Goal: Information Seeking & Learning: Check status

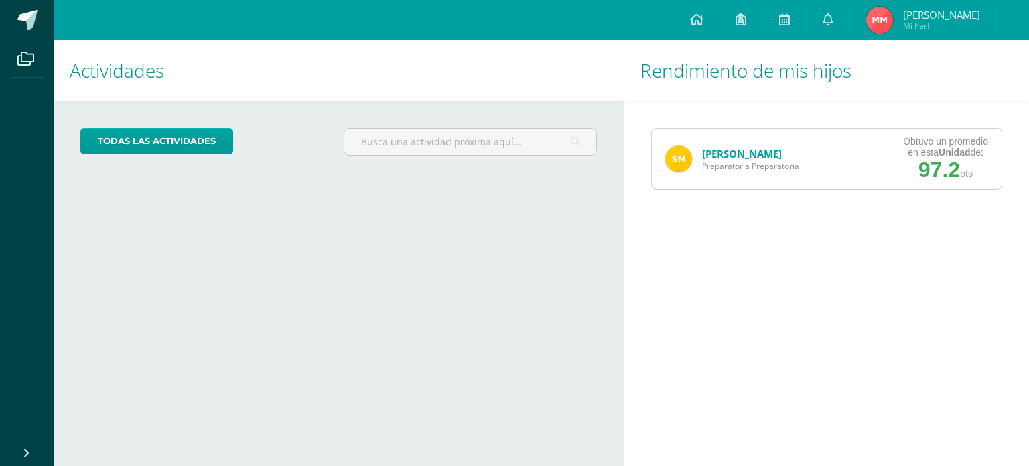
click at [738, 151] on link "[PERSON_NAME]" at bounding box center [742, 153] width 80 height 13
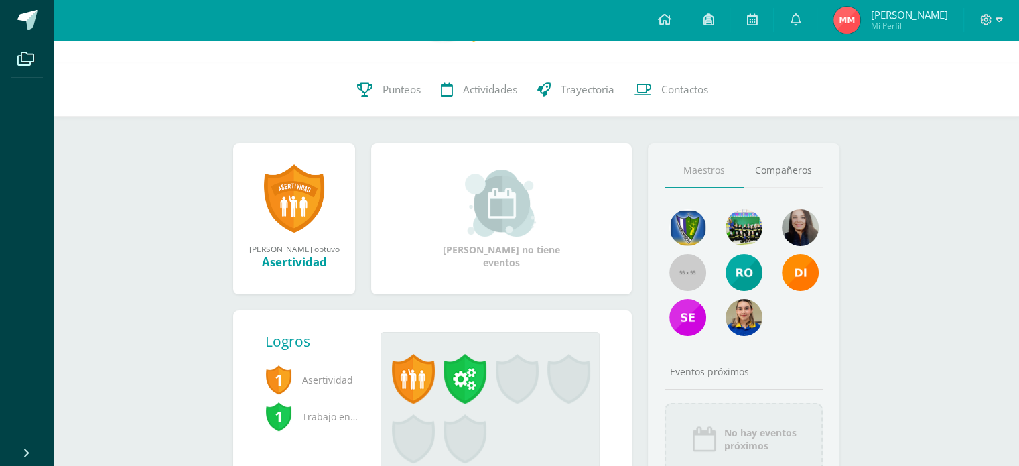
scroll to position [134, 0]
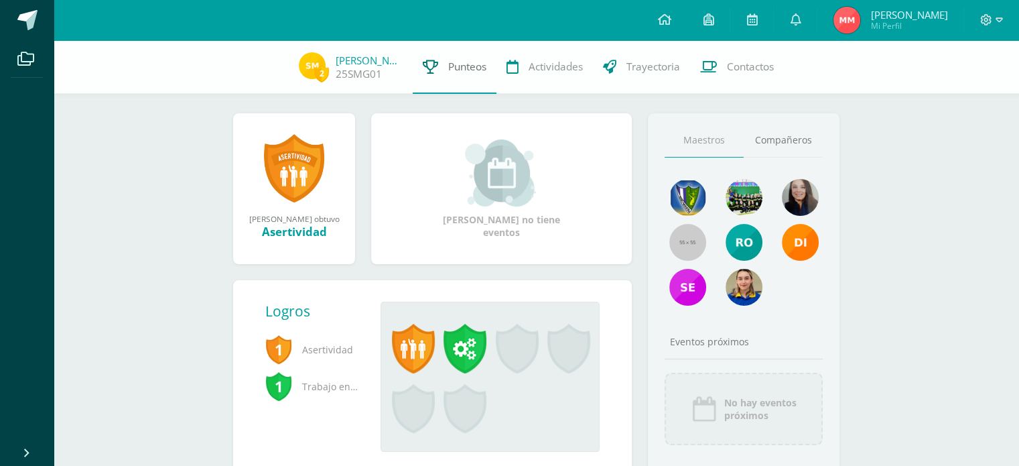
click at [457, 70] on span "Punteos" at bounding box center [467, 67] width 38 height 14
click at [285, 167] on link at bounding box center [294, 168] width 60 height 70
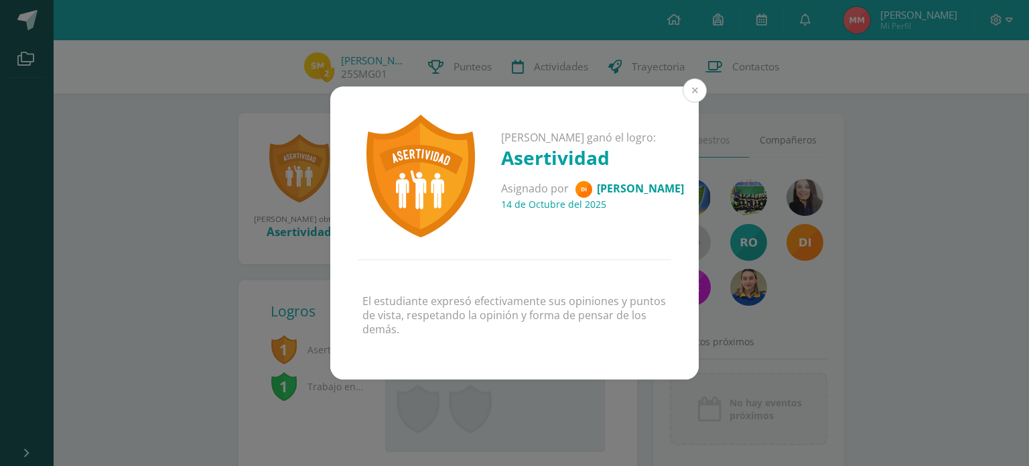
click at [693, 84] on button at bounding box center [695, 90] width 24 height 24
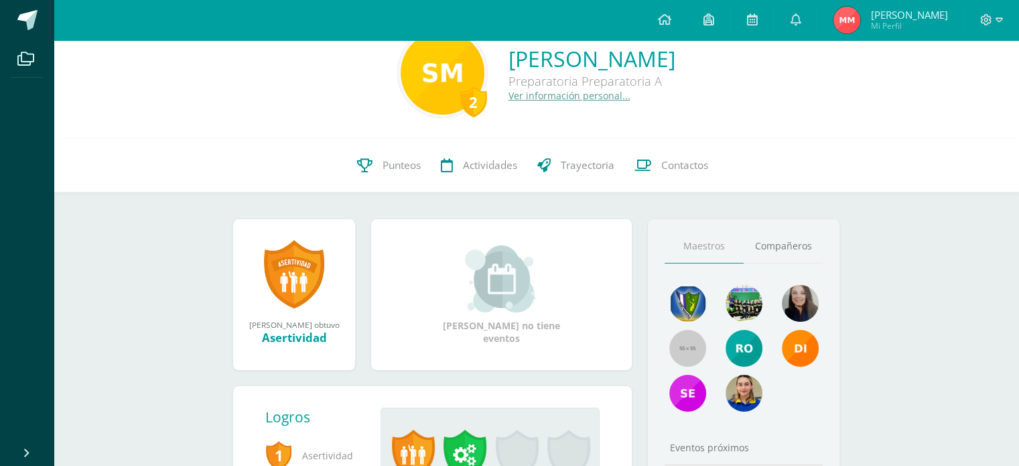
scroll to position [0, 0]
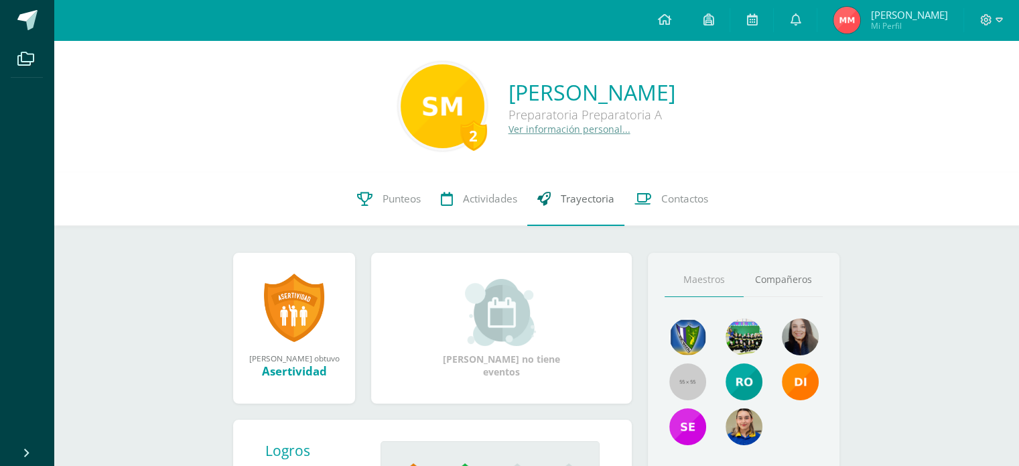
click at [583, 202] on span "Trayectoria" at bounding box center [588, 199] width 54 height 14
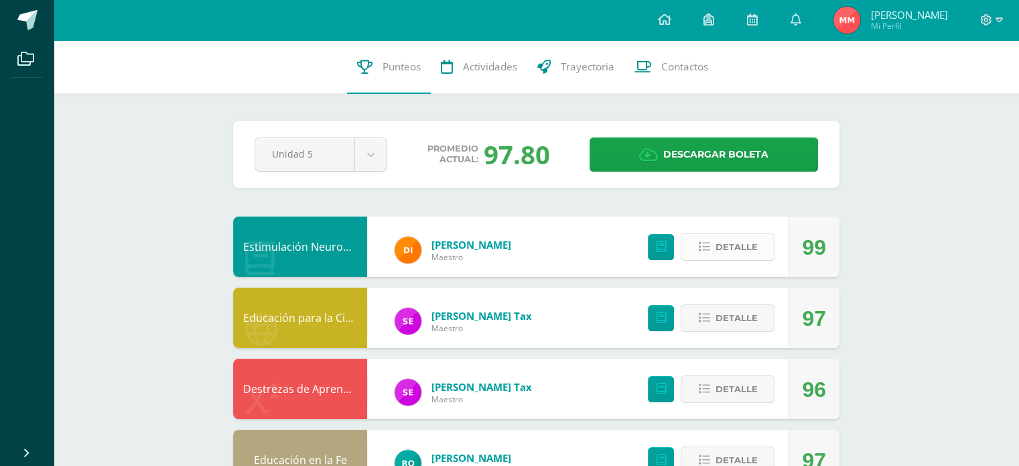
click at [721, 252] on span "Detalle" at bounding box center [736, 246] width 42 height 25
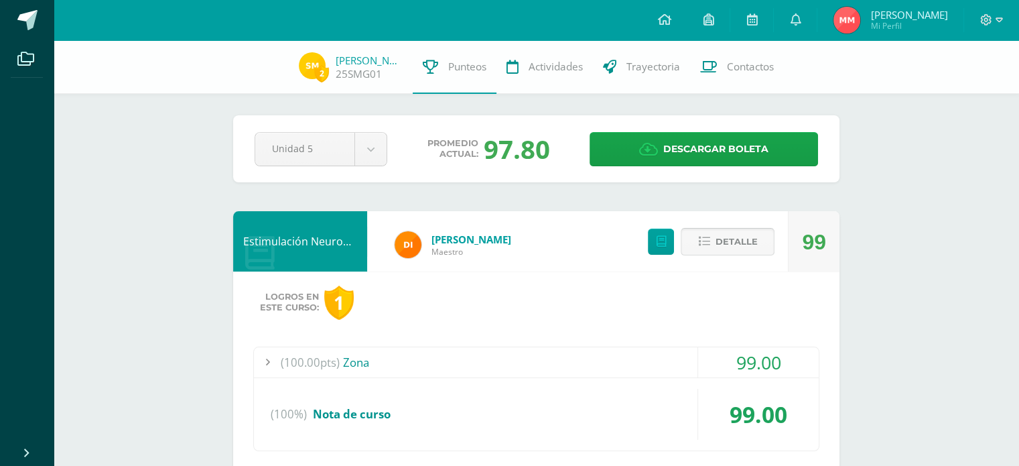
scroll to position [67, 0]
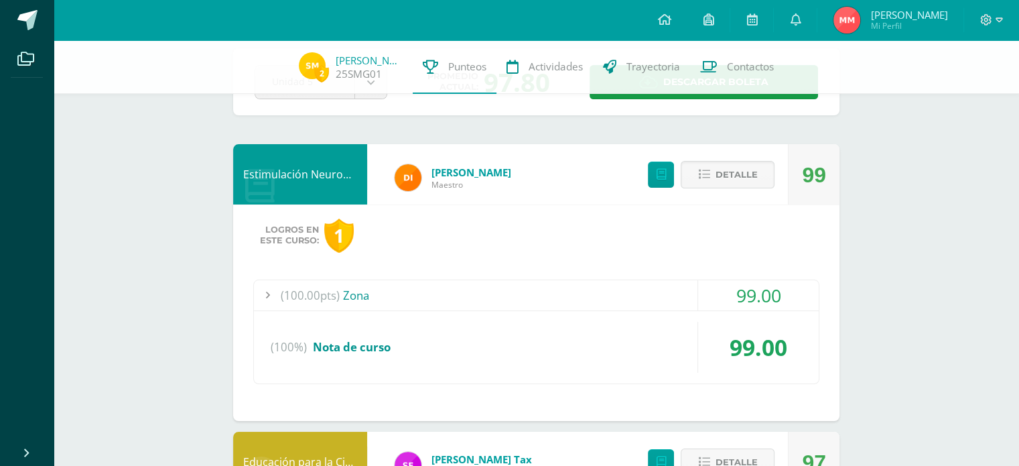
click at [367, 291] on div "(100.00pts) Zona" at bounding box center [536, 295] width 565 height 30
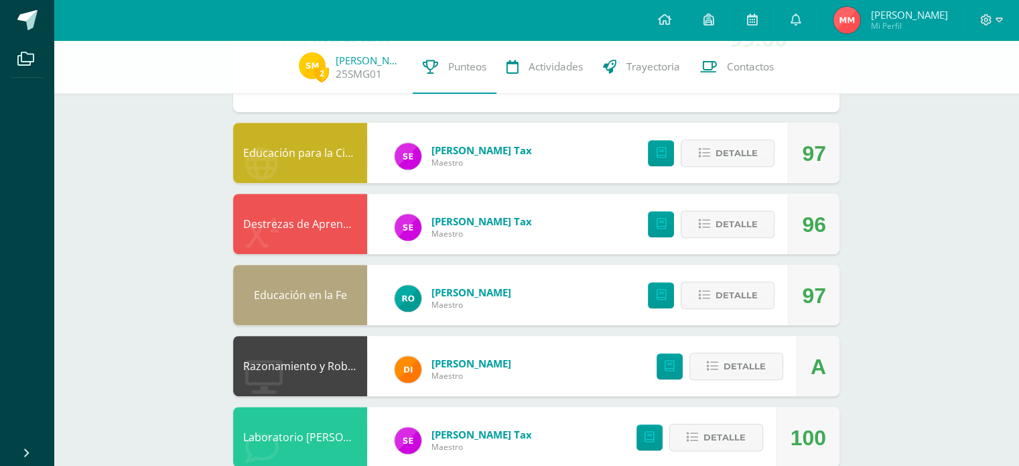
scroll to position [603, 0]
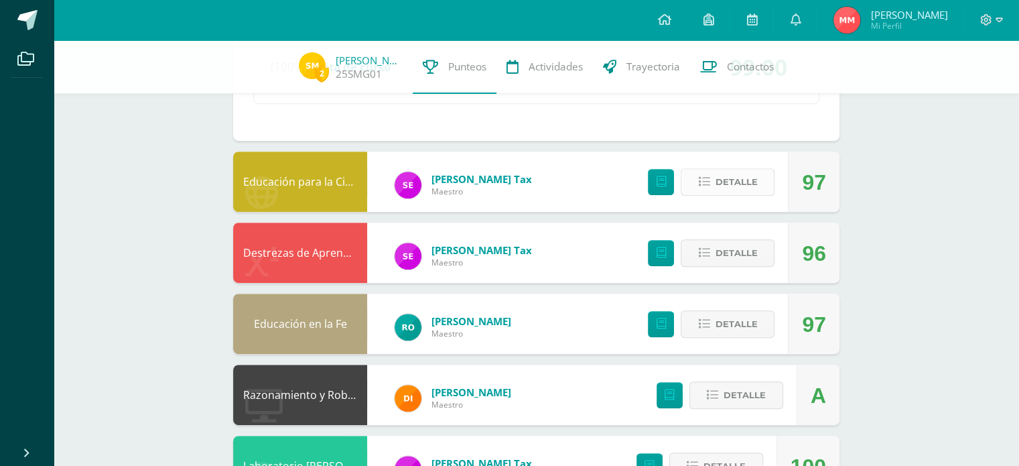
click at [713, 175] on button "Detalle" at bounding box center [728, 181] width 94 height 27
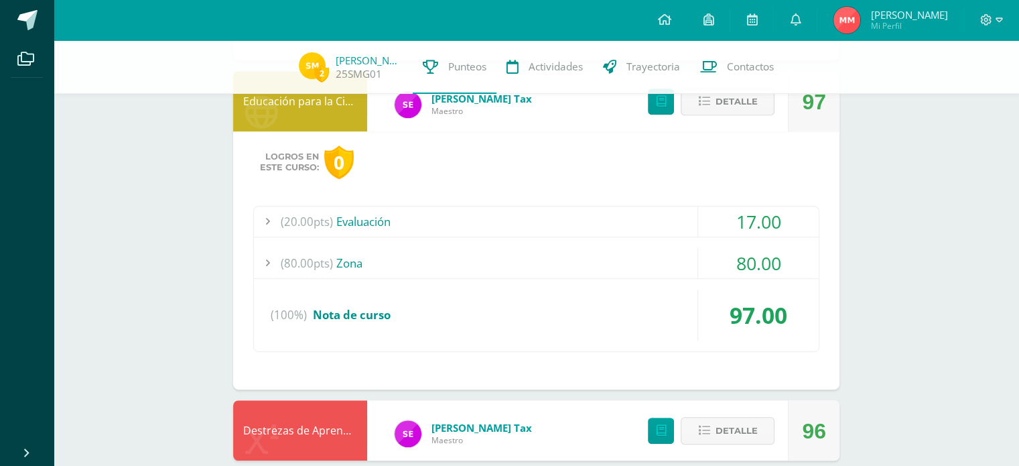
scroll to position [804, 0]
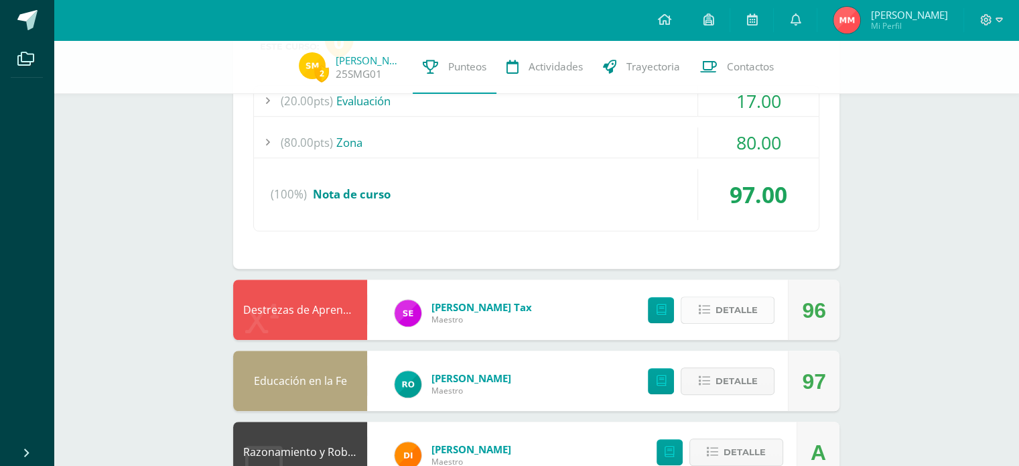
click at [718, 315] on span "Detalle" at bounding box center [736, 309] width 42 height 25
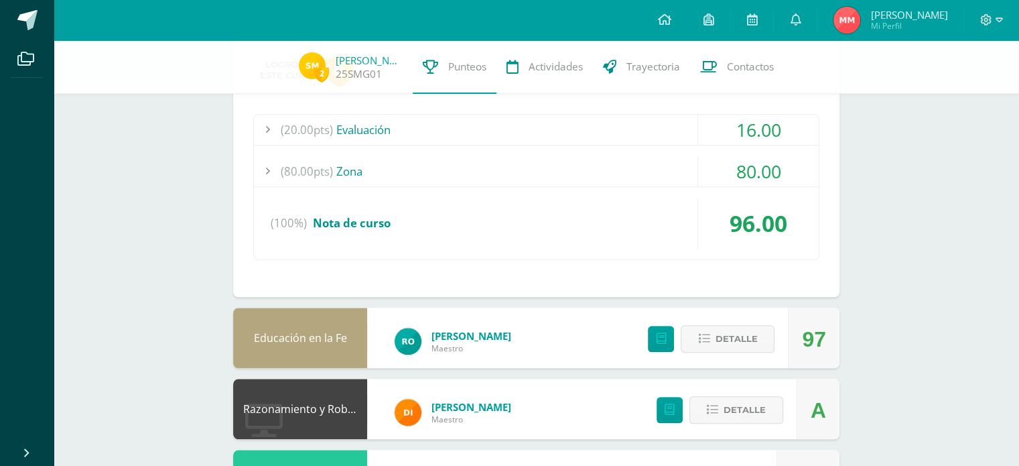
scroll to position [1139, 0]
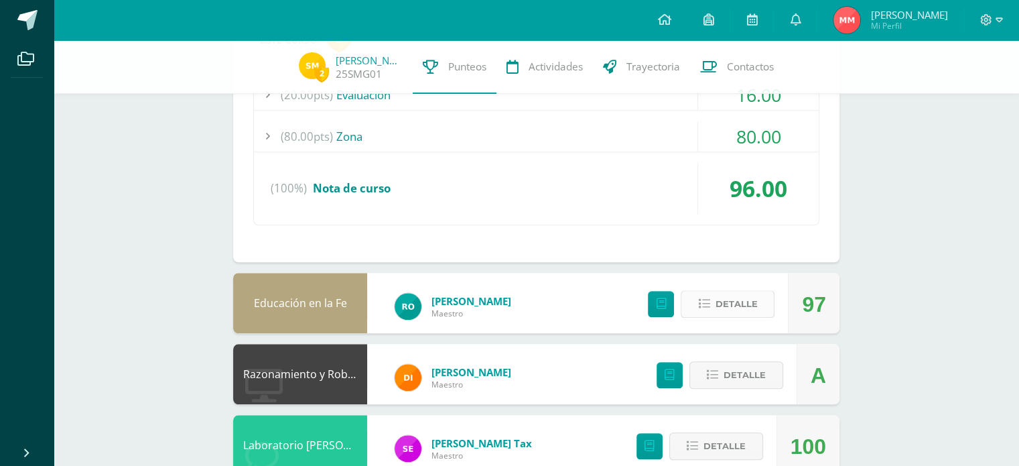
click at [723, 297] on span "Detalle" at bounding box center [736, 303] width 42 height 25
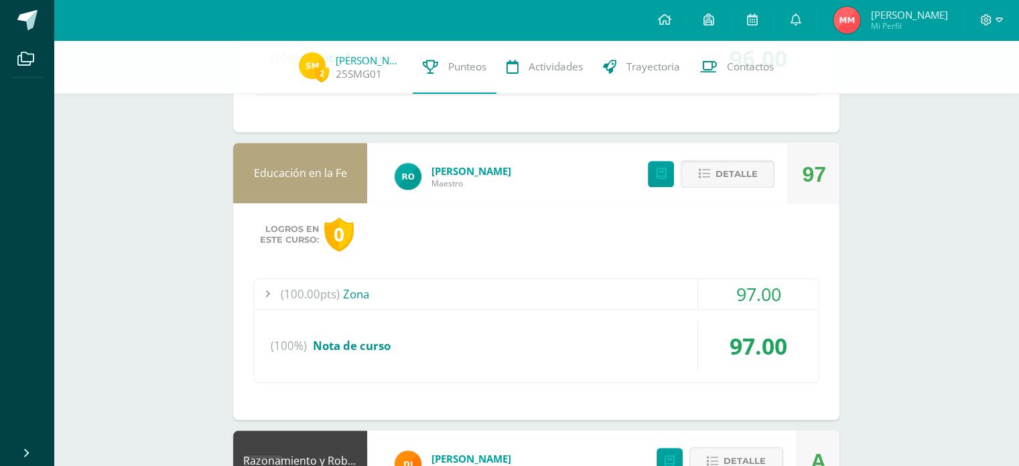
scroll to position [1273, 0]
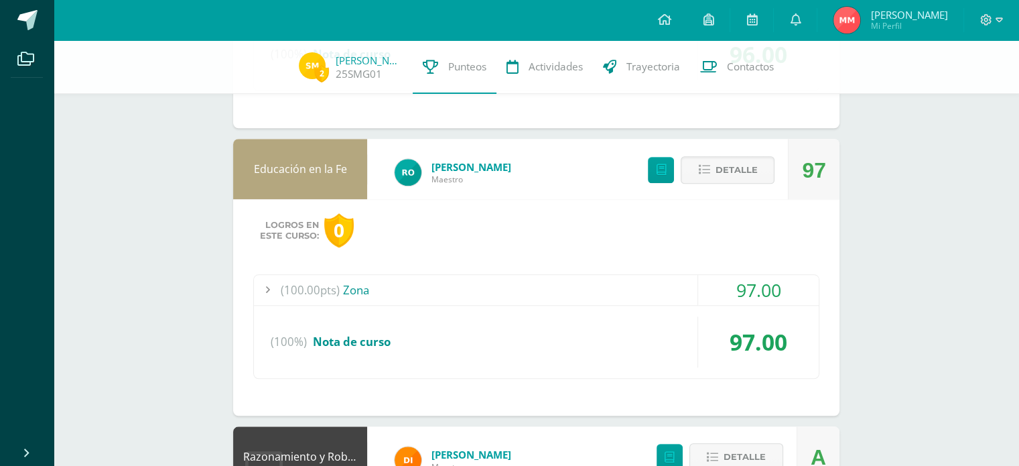
click at [721, 279] on div "97.00" at bounding box center [757, 290] width 121 height 30
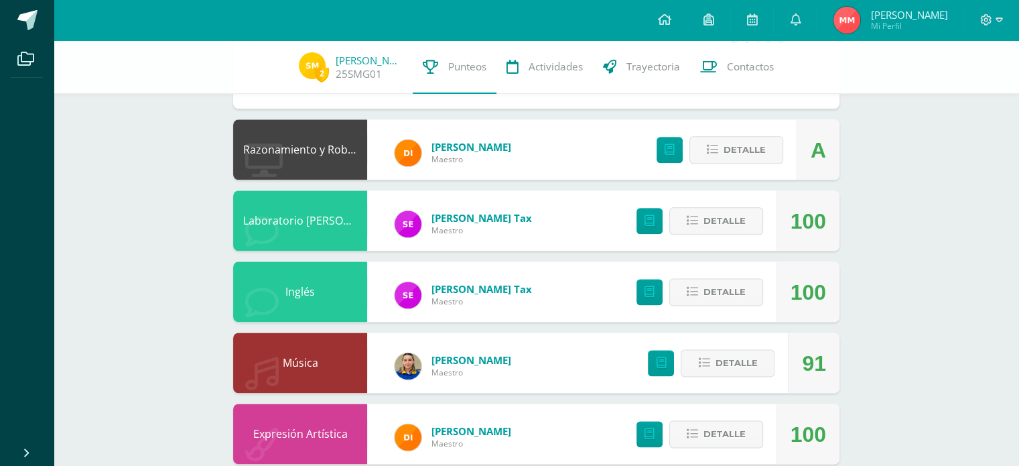
scroll to position [1621, 0]
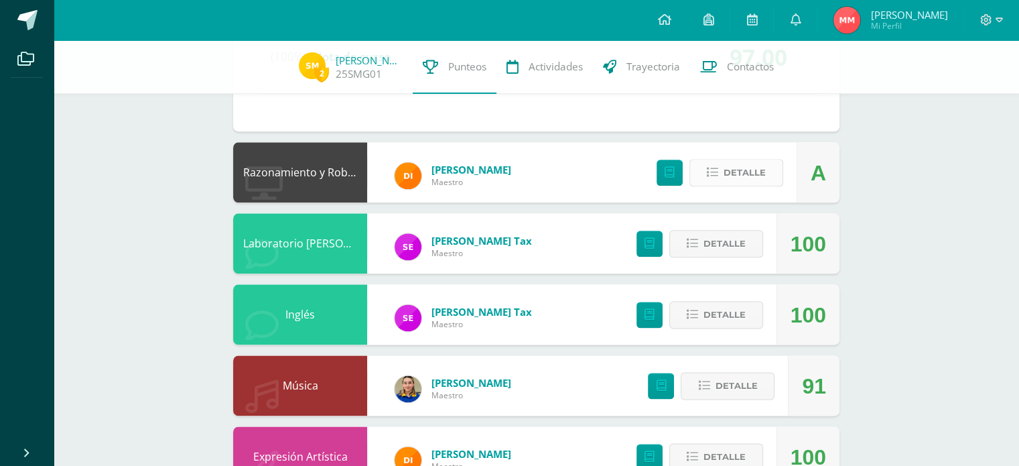
click at [731, 169] on span "Detalle" at bounding box center [744, 172] width 42 height 25
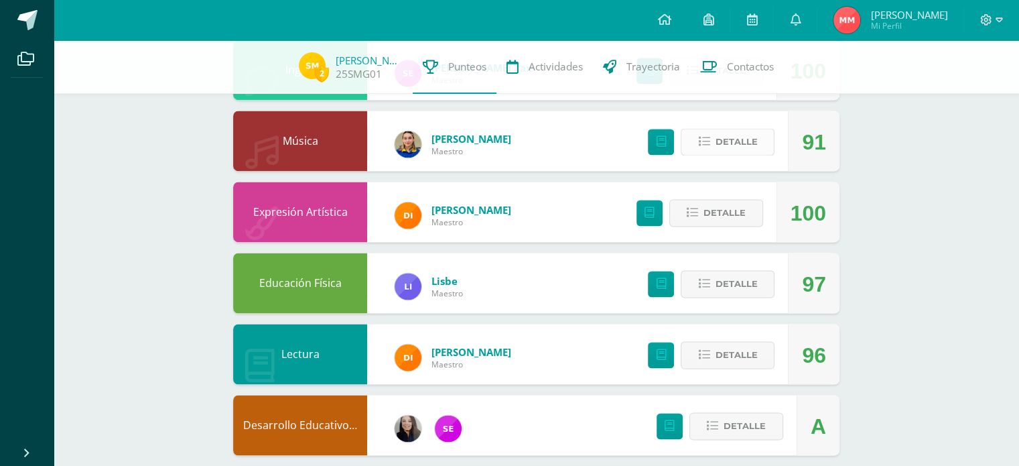
scroll to position [2090, 0]
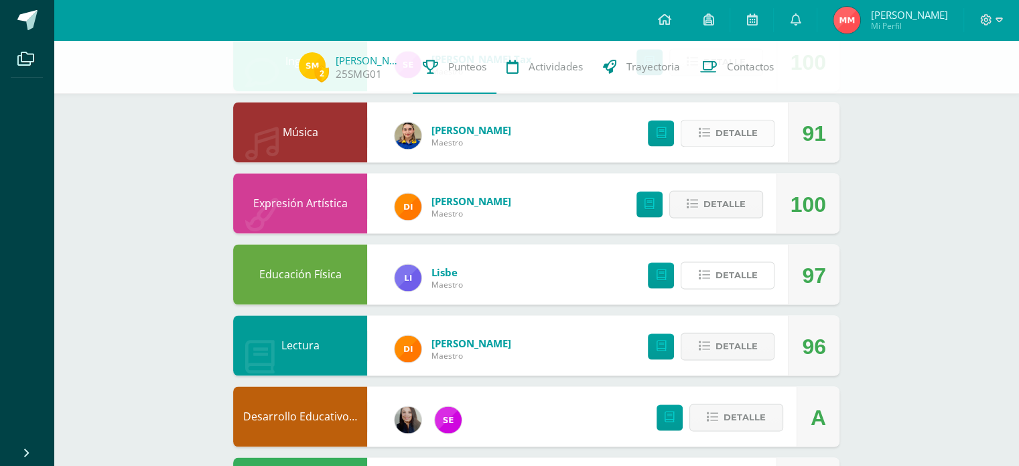
click at [718, 271] on span "Detalle" at bounding box center [736, 275] width 42 height 25
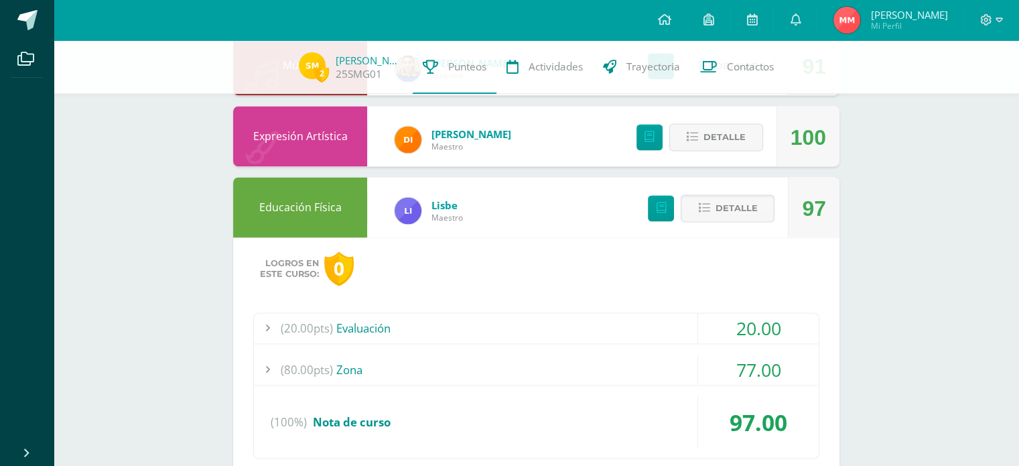
scroll to position [2224, 0]
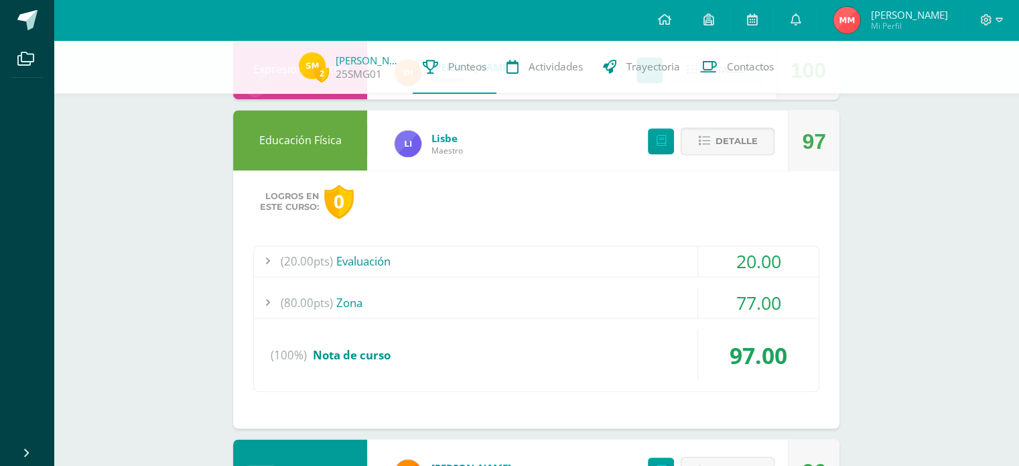
click at [354, 293] on div "(80.00pts) Zona" at bounding box center [536, 302] width 565 height 30
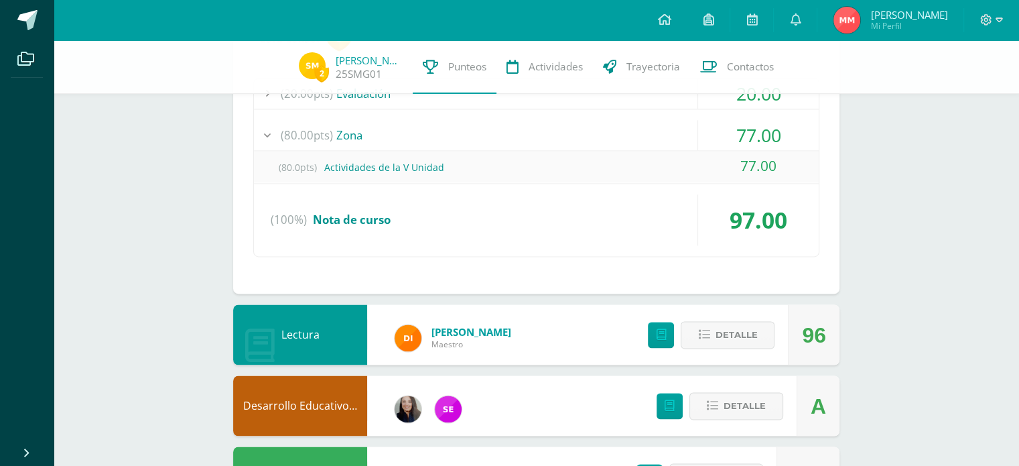
scroll to position [1905, 0]
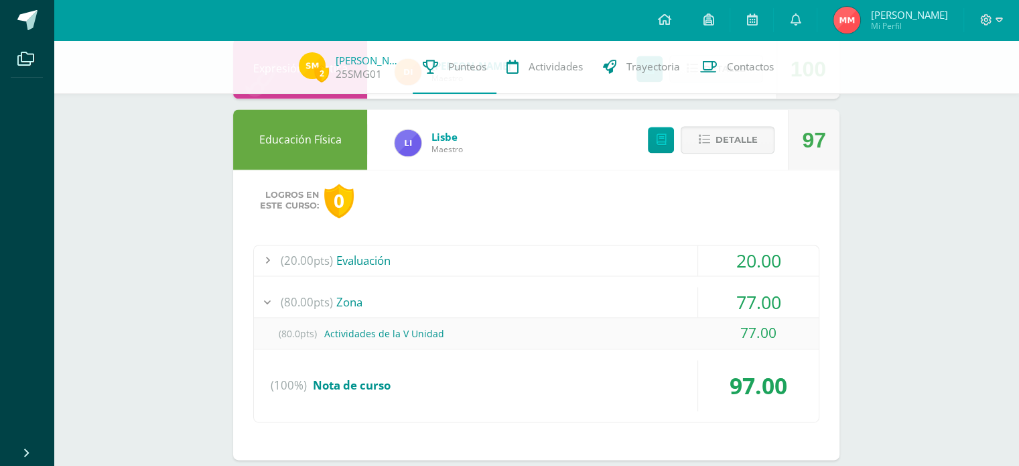
click at [415, 330] on div "(80.0pts) Actividades de la V Unidad" at bounding box center [536, 333] width 565 height 30
click at [419, 332] on div "(80.0pts) Actividades de la V Unidad" at bounding box center [536, 333] width 565 height 30
click at [318, 332] on span "(80.0pts)" at bounding box center [298, 333] width 54 height 30
click at [292, 332] on span "(80.0pts)" at bounding box center [298, 333] width 54 height 30
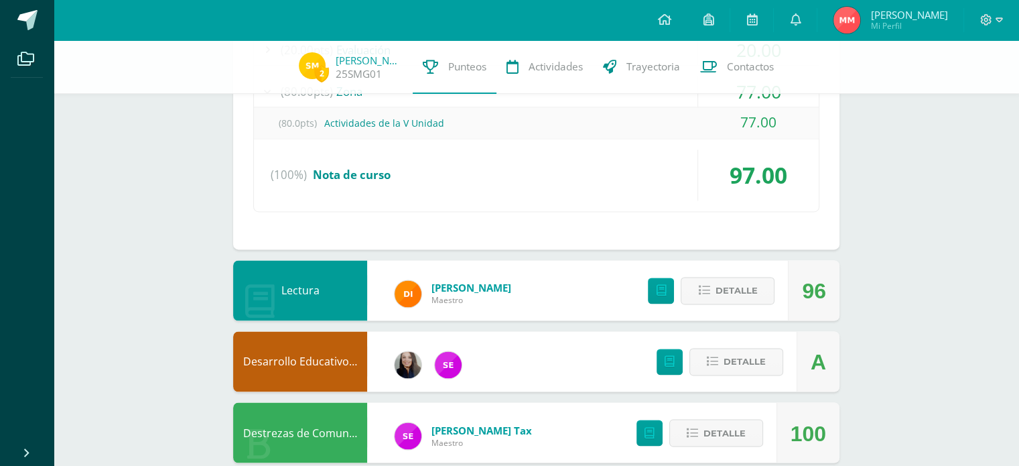
scroll to position [2240, 0]
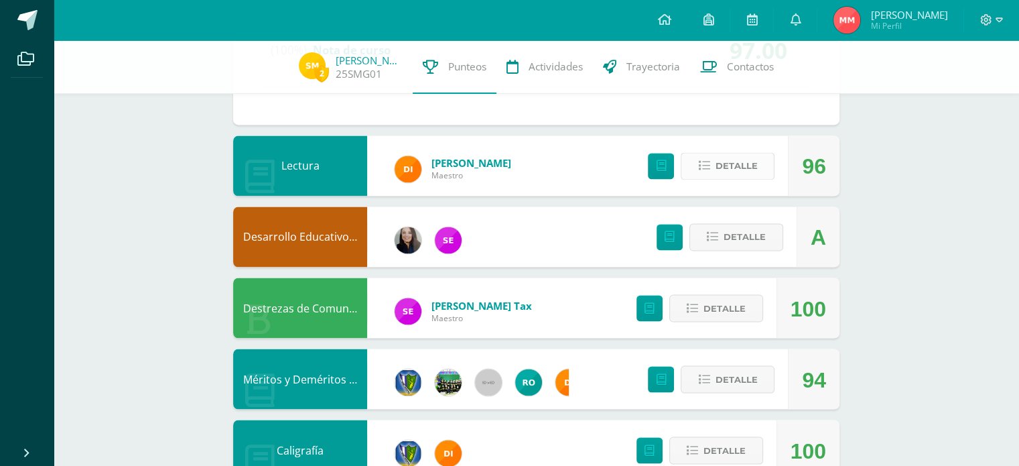
click at [711, 156] on button "Detalle" at bounding box center [728, 165] width 94 height 27
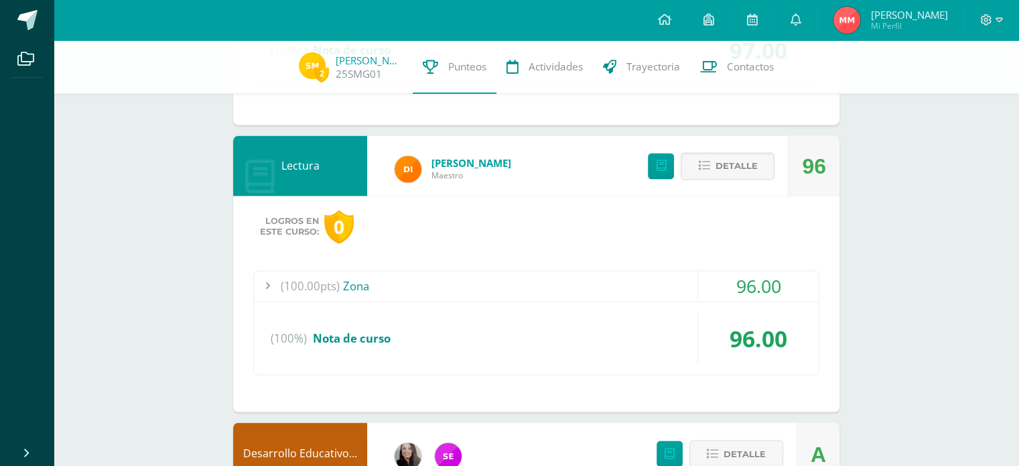
click at [461, 283] on div "(100.00pts) Zona" at bounding box center [536, 286] width 565 height 30
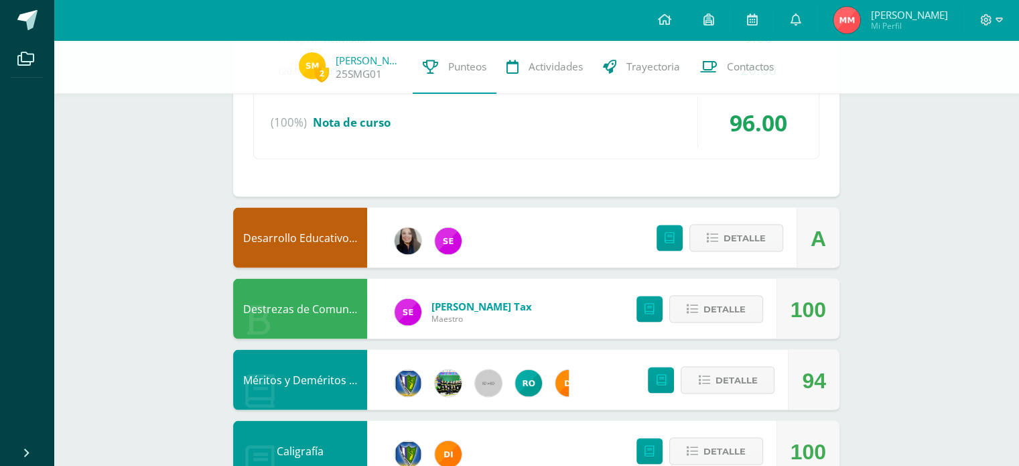
scroll to position [2715, 0]
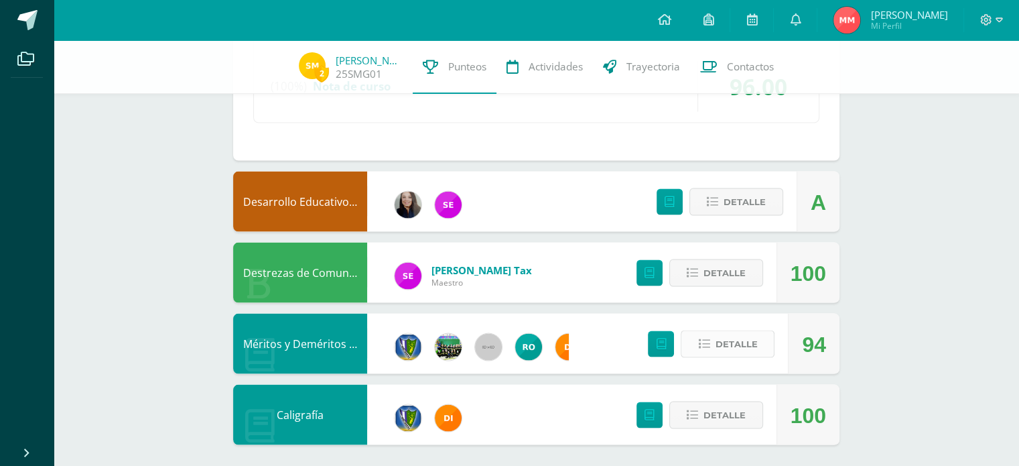
click at [702, 338] on icon at bounding box center [703, 343] width 11 height 11
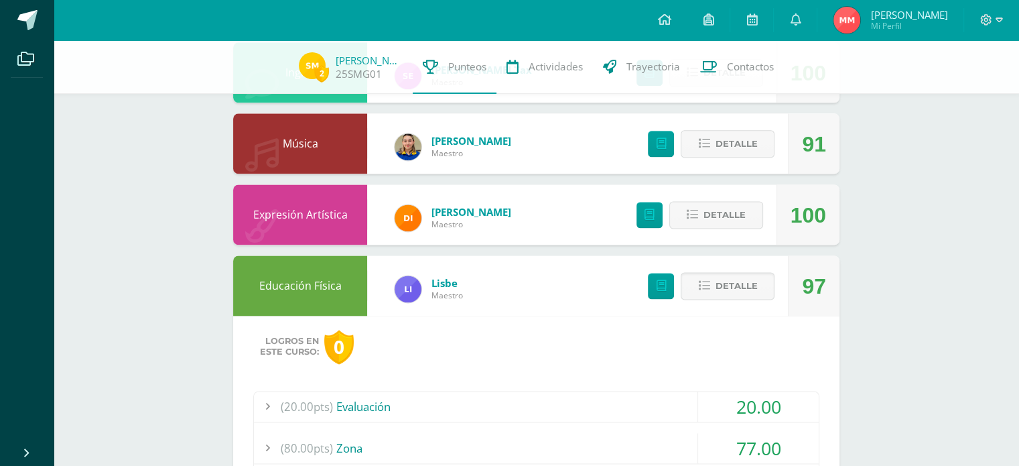
scroll to position [0, 0]
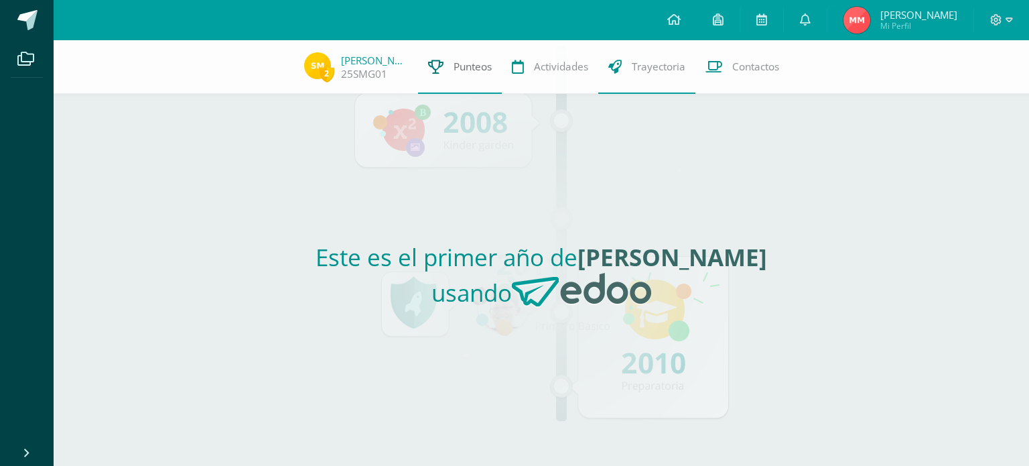
click at [456, 63] on span "Punteos" at bounding box center [472, 67] width 38 height 14
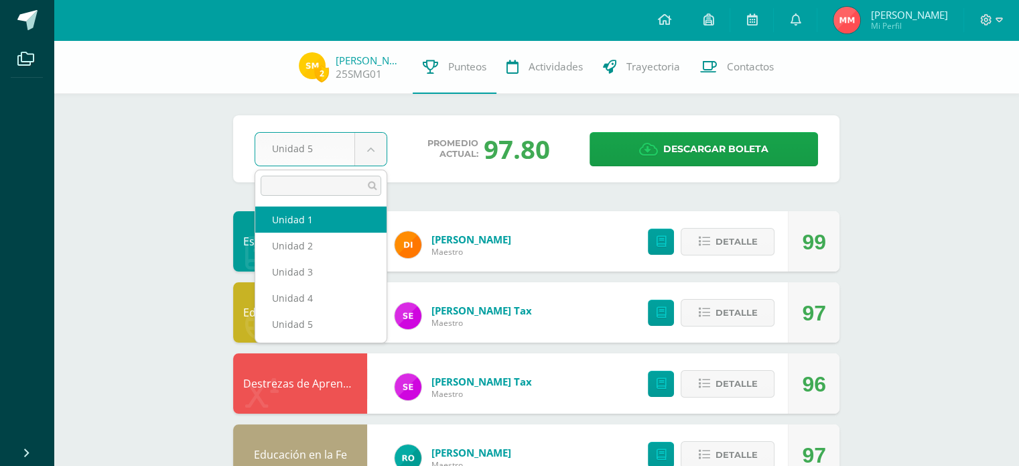
select select "Unidad 1"
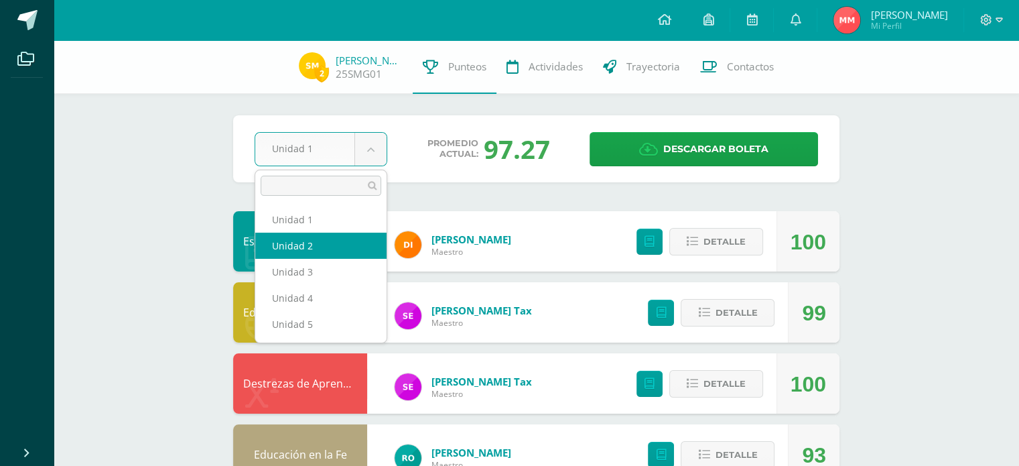
select select "Unidad 2"
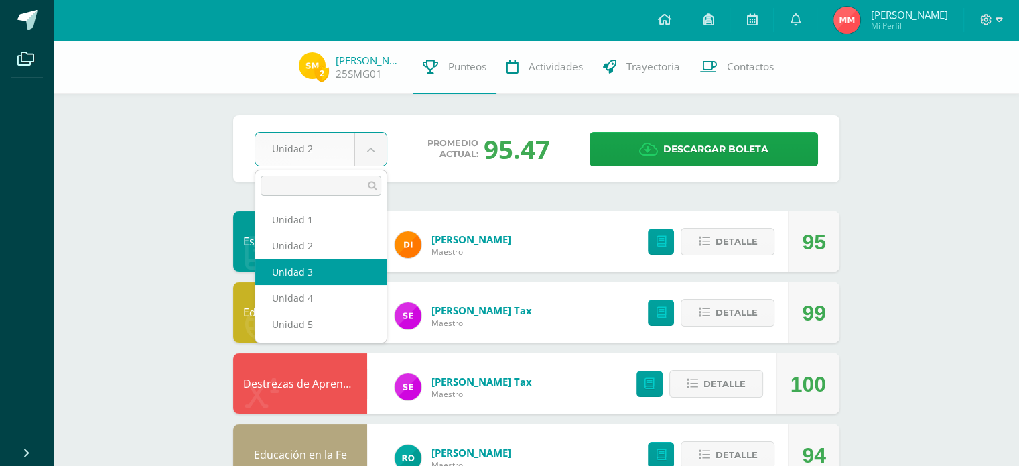
select select "Unidad 3"
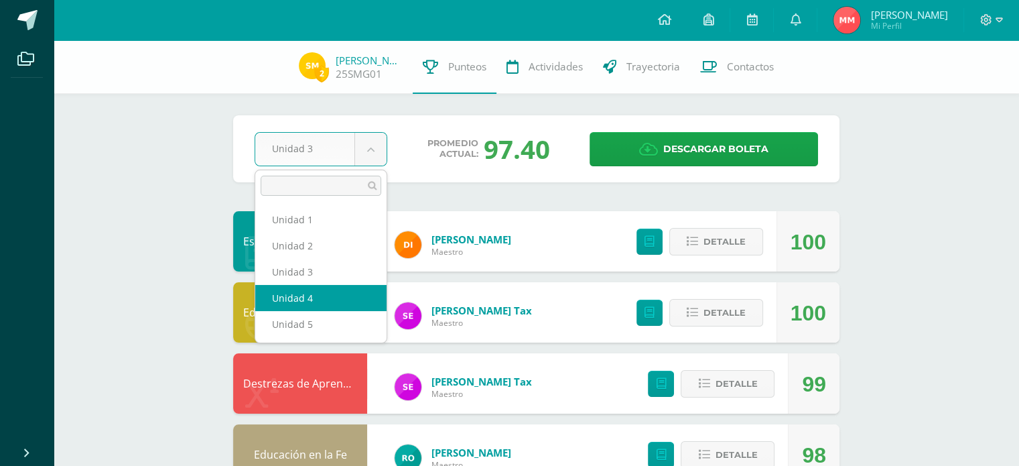
select select "Unidad 4"
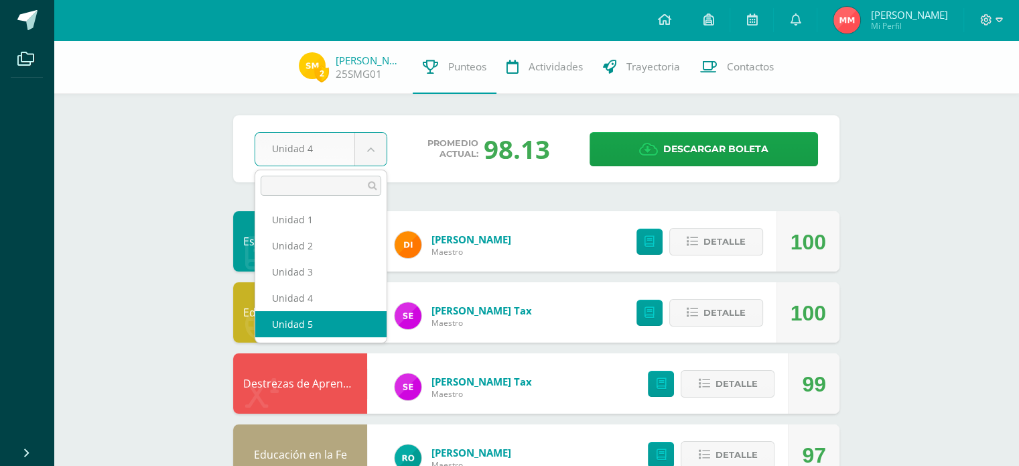
select select "Unidad 5"
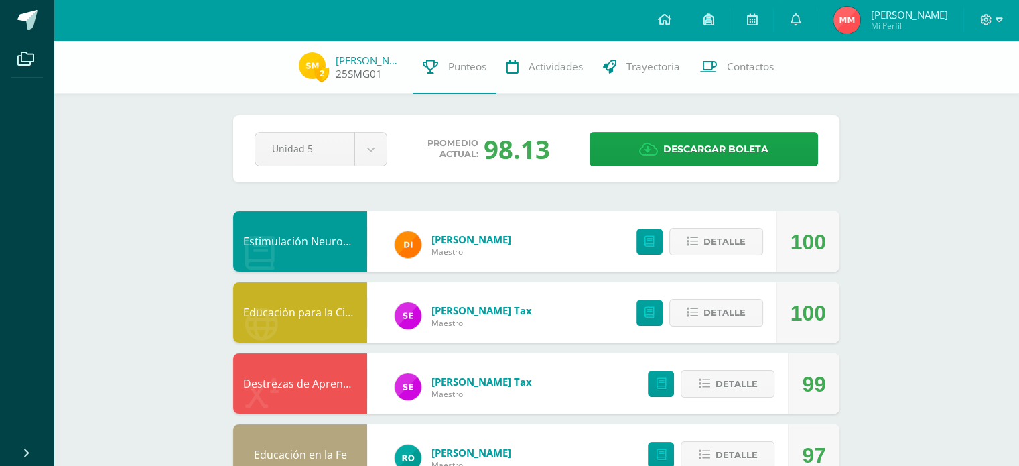
click at [309, 64] on img at bounding box center [312, 65] width 27 height 27
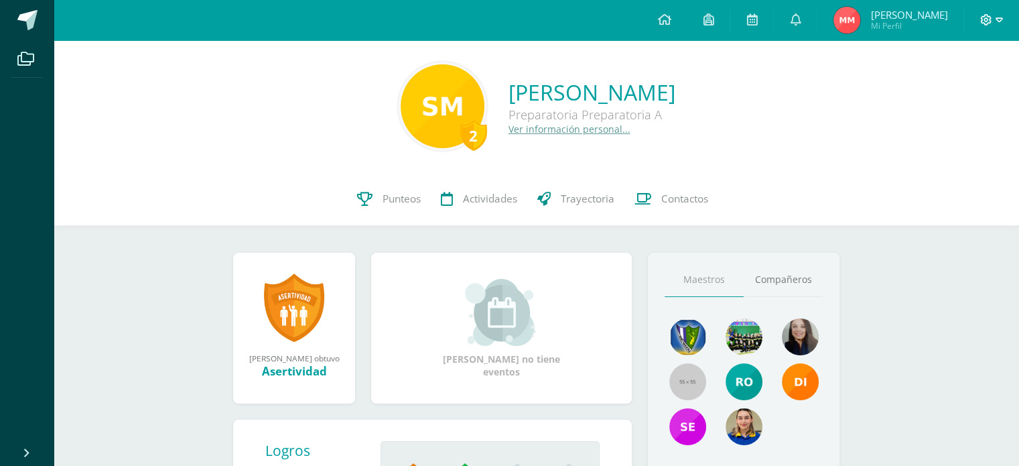
click at [987, 19] on icon at bounding box center [986, 19] width 11 height 11
click at [961, 90] on span "Cerrar sesión" at bounding box center [956, 91] width 60 height 13
